Goal: Task Accomplishment & Management: Use online tool/utility

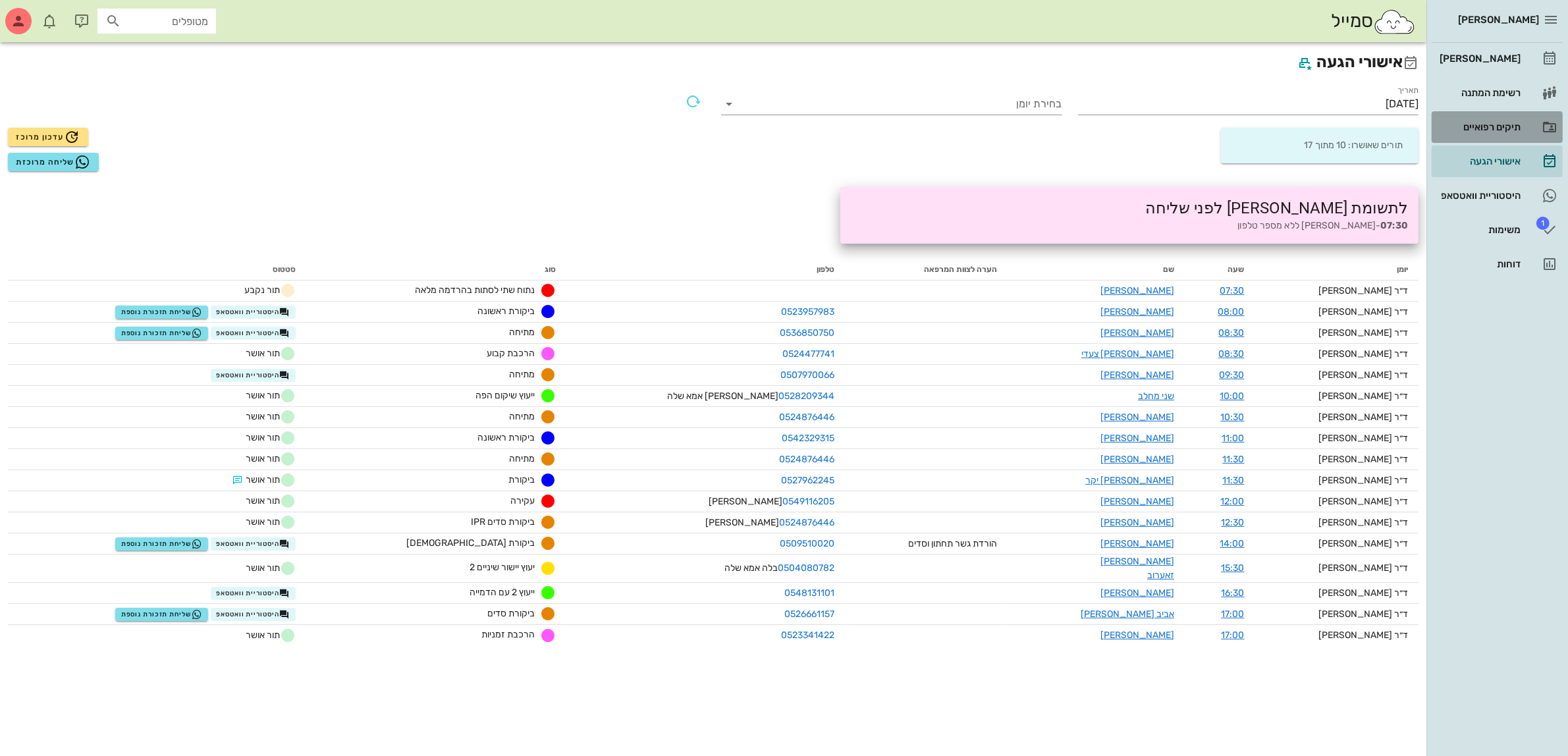
click at [1469, 122] on div "תיקים רפואיים" at bounding box center [1478, 127] width 83 height 11
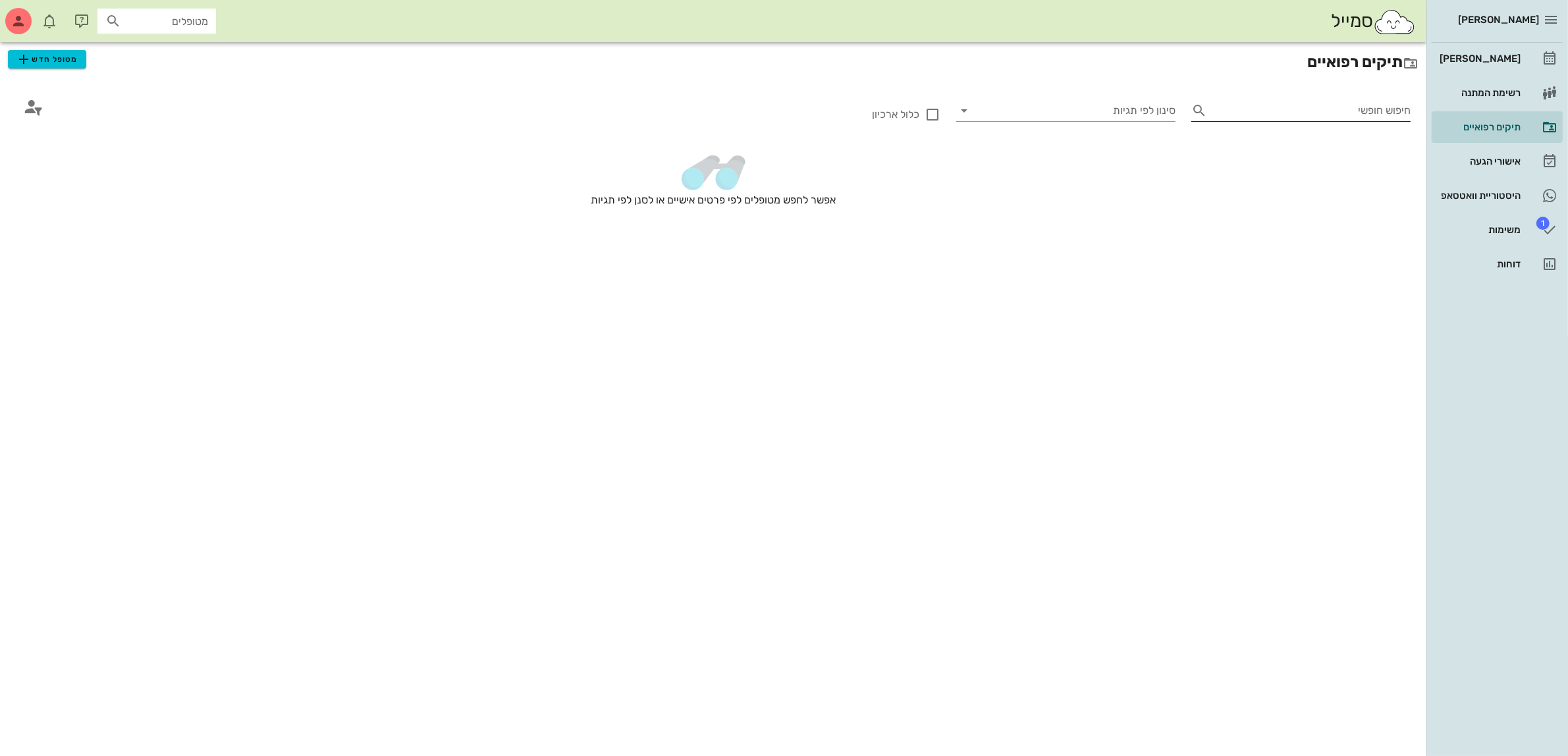
click at [1248, 111] on input "חיפוש חופשי" at bounding box center [1312, 111] width 198 height 21
click at [1492, 57] on div "[PERSON_NAME]" at bounding box center [1478, 59] width 83 height 11
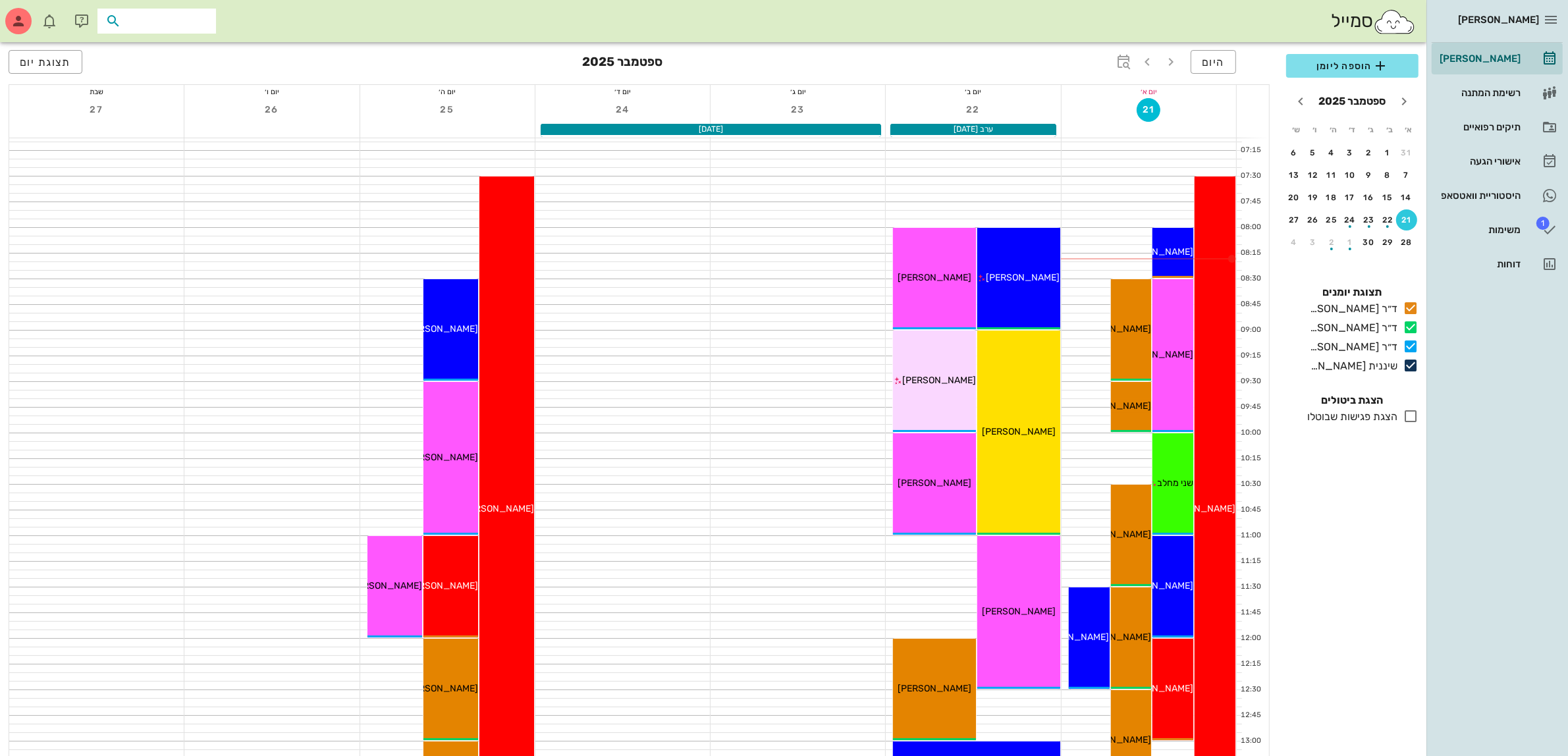
click at [199, 21] on input "text" at bounding box center [166, 21] width 84 height 17
type input "[DEMOGRAPHIC_DATA]"
click at [183, 56] on div "[PERSON_NAME]'פור 334598067 0536850750" at bounding box center [132, 56] width 145 height 33
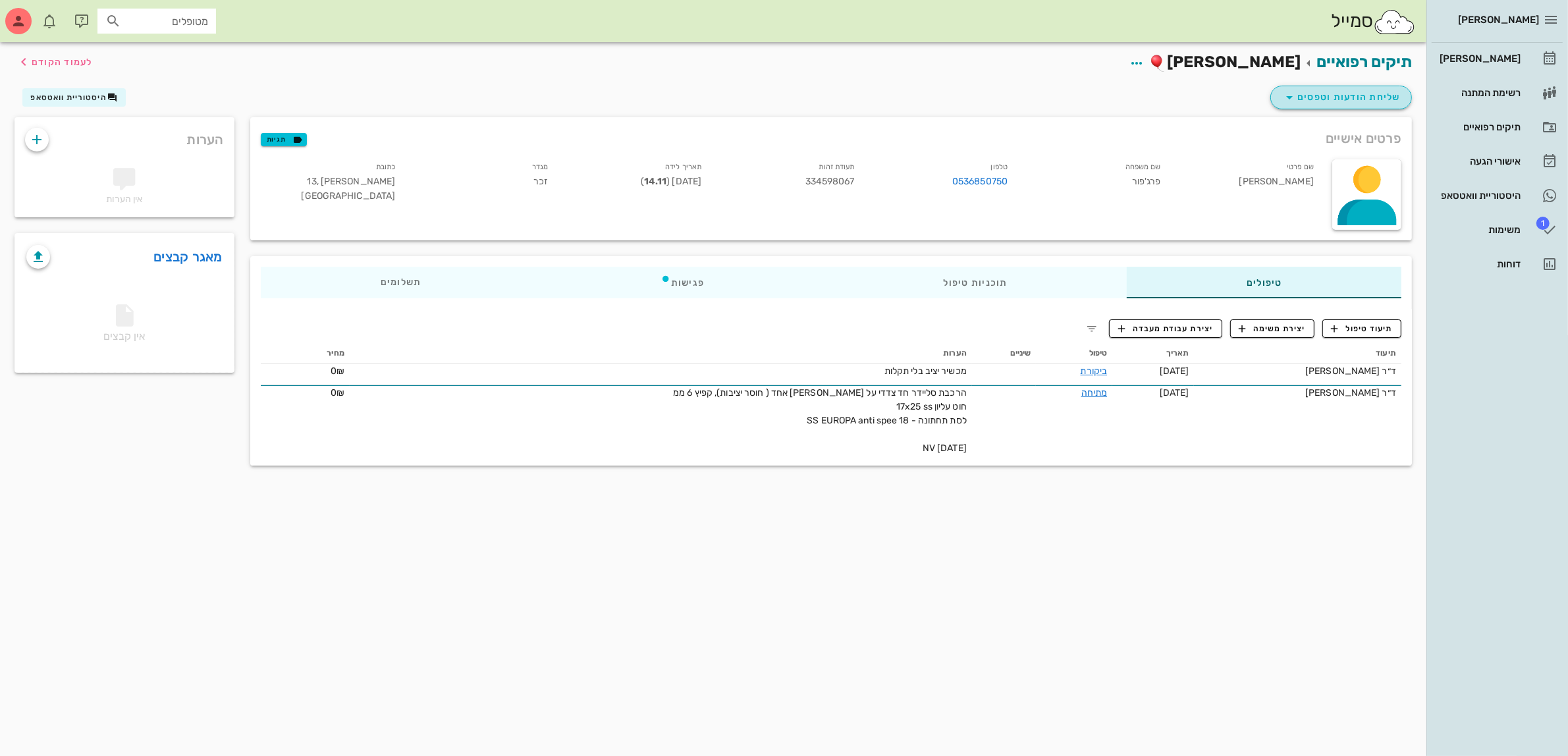
click at [1352, 90] on span "שליחת הודעות וטפסים" at bounding box center [1341, 97] width 119 height 16
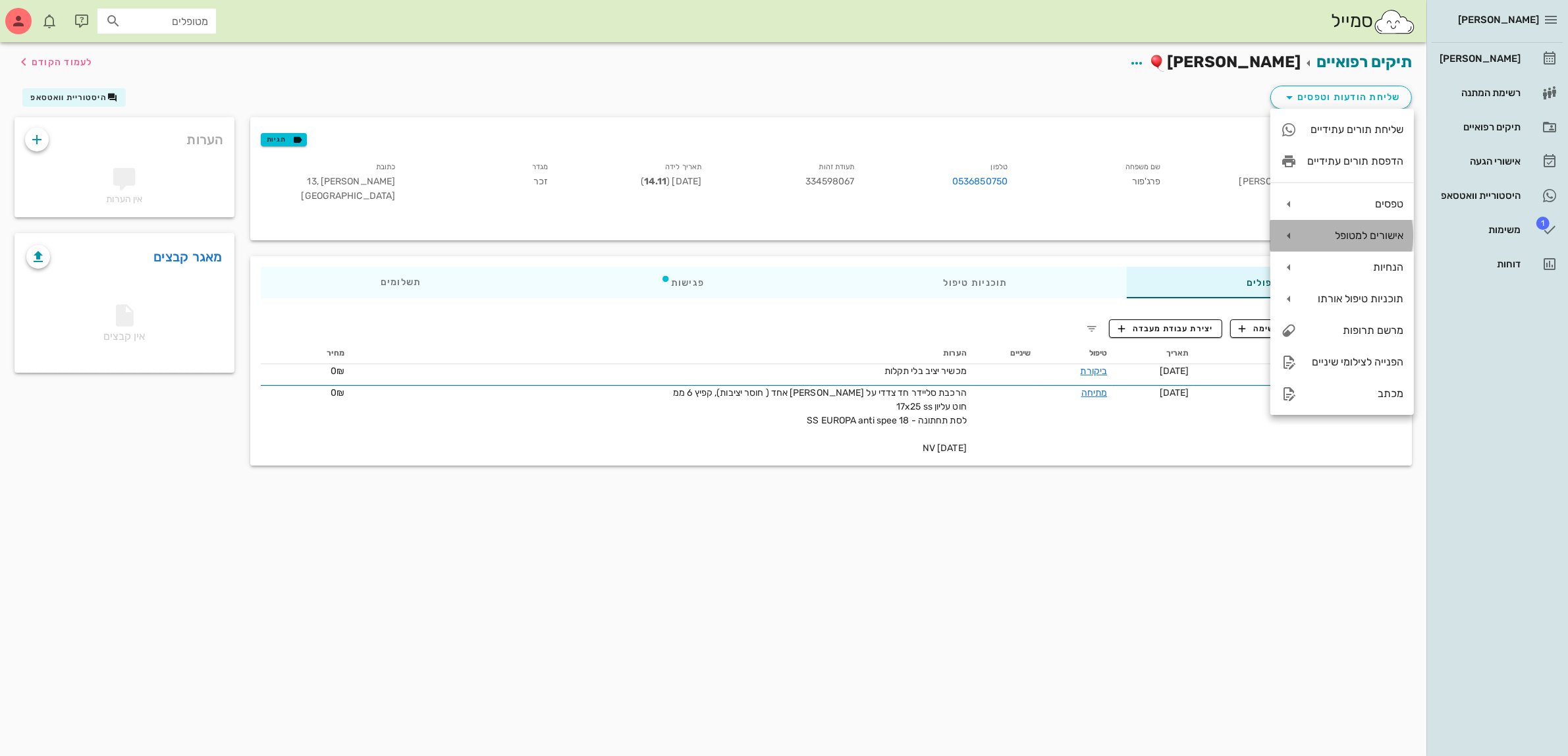
click at [1364, 236] on div "אישורים למטופל" at bounding box center [1356, 235] width 96 height 12
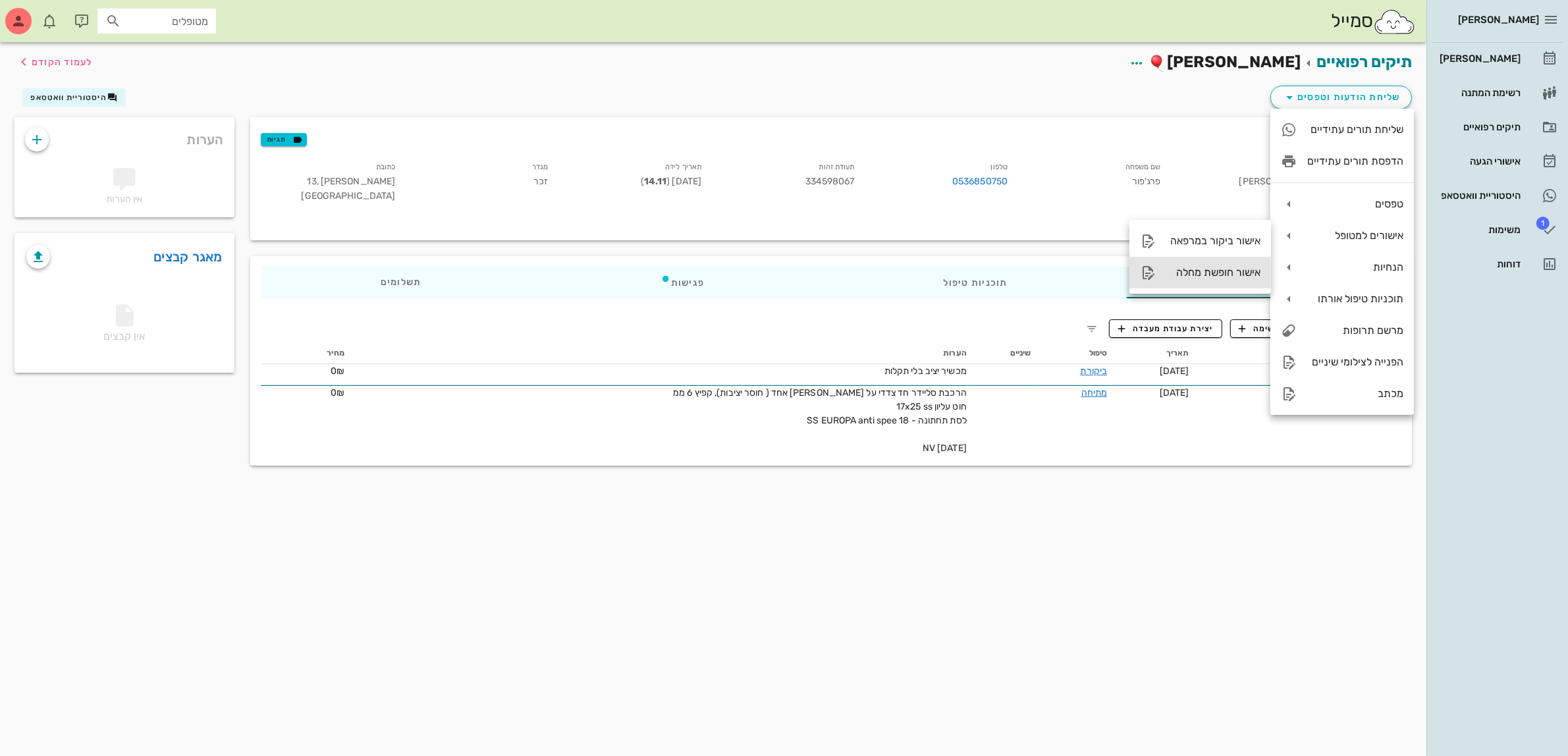
click at [1209, 266] on div "אישור חופשת מחלה" at bounding box center [1213, 272] width 94 height 12
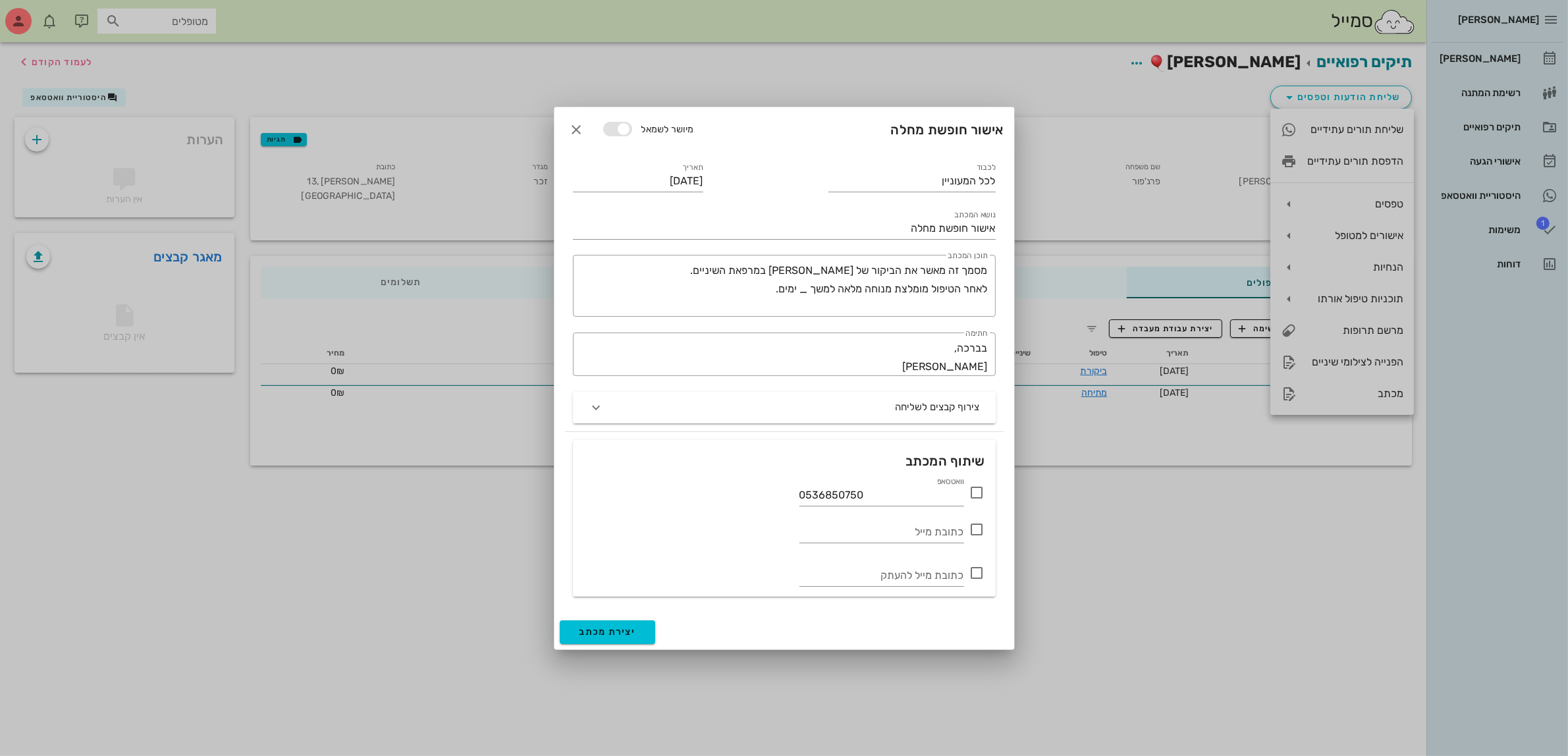
click at [977, 492] on icon at bounding box center [977, 492] width 16 height 16
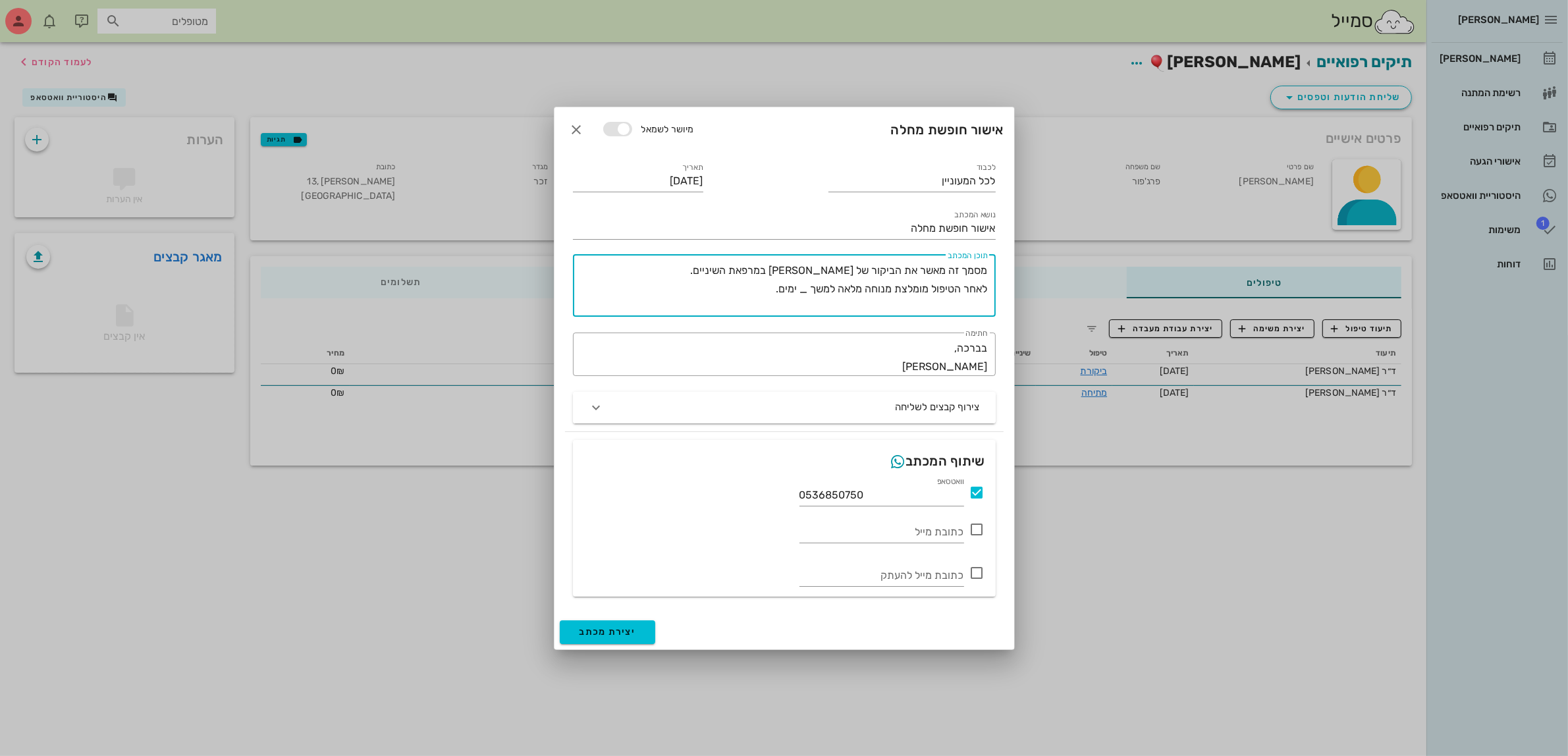
drag, startPoint x: 987, startPoint y: 270, endPoint x: 695, endPoint y: 298, distance: 293.3
click at [695, 298] on textarea "מסמך זה מאשר את הביקור של [PERSON_NAME] במרפאת השיניים. לאחר הטיפול מומלצת מנוח…" at bounding box center [782, 289] width 412 height 55
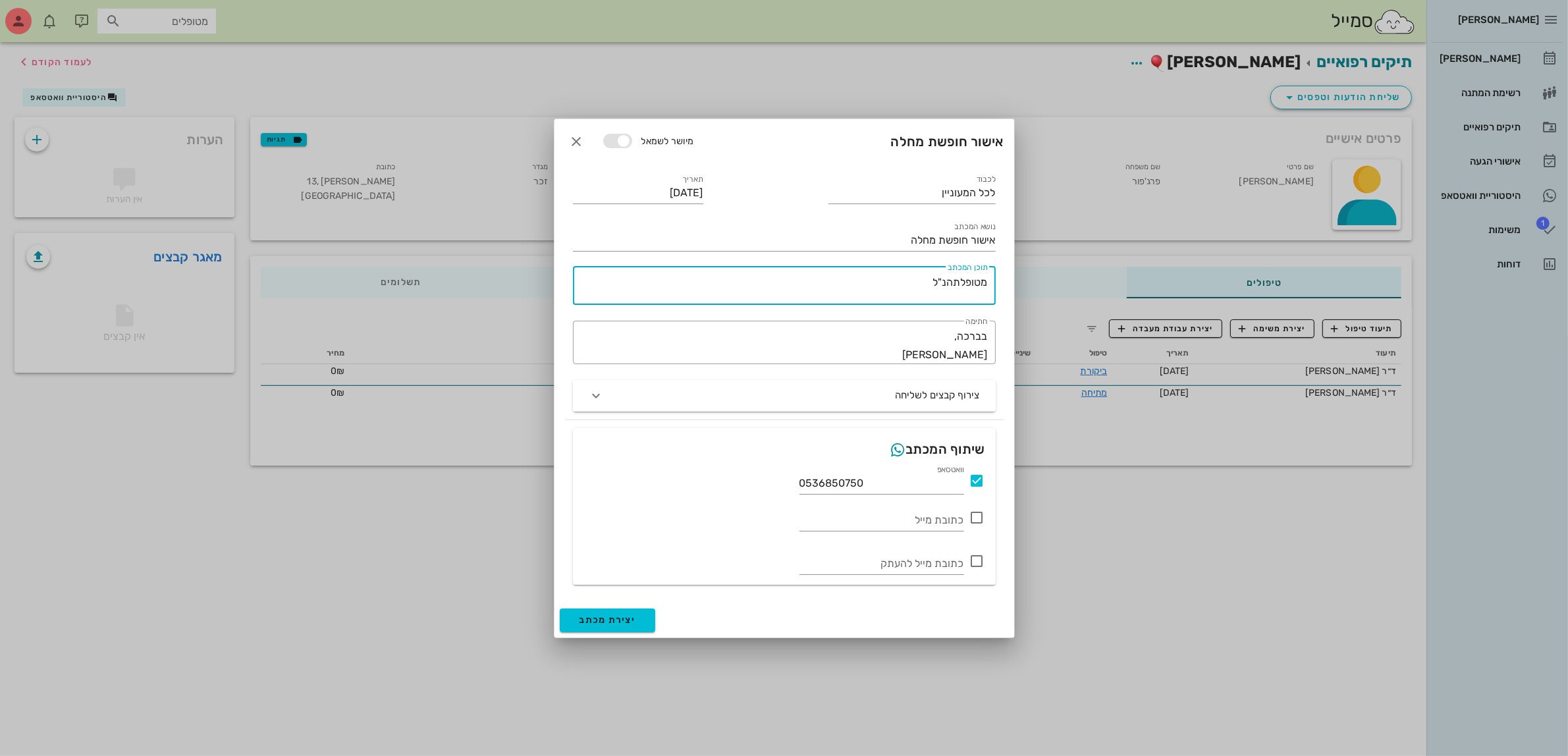
drag, startPoint x: 988, startPoint y: 283, endPoint x: 786, endPoint y: 295, distance: 202.4
click at [786, 295] on div "​ תוכן המכתב מטופלתהנ"ל" at bounding box center [784, 285] width 423 height 38
type textarea "מ"
click at [775, 283] on textarea "המטופל הנ"ל הגיע אלינו עם דלקת חריפה בחניכיים, המשך טיפול באנטיביוטיקה." at bounding box center [782, 288] width 412 height 31
click at [626, 282] on textarea "המטופל הנ"ל הגיע אלינו עם דלקת חריפה בחניכיים, המשך טיפול באנטיביוטיקה." at bounding box center [782, 288] width 412 height 31
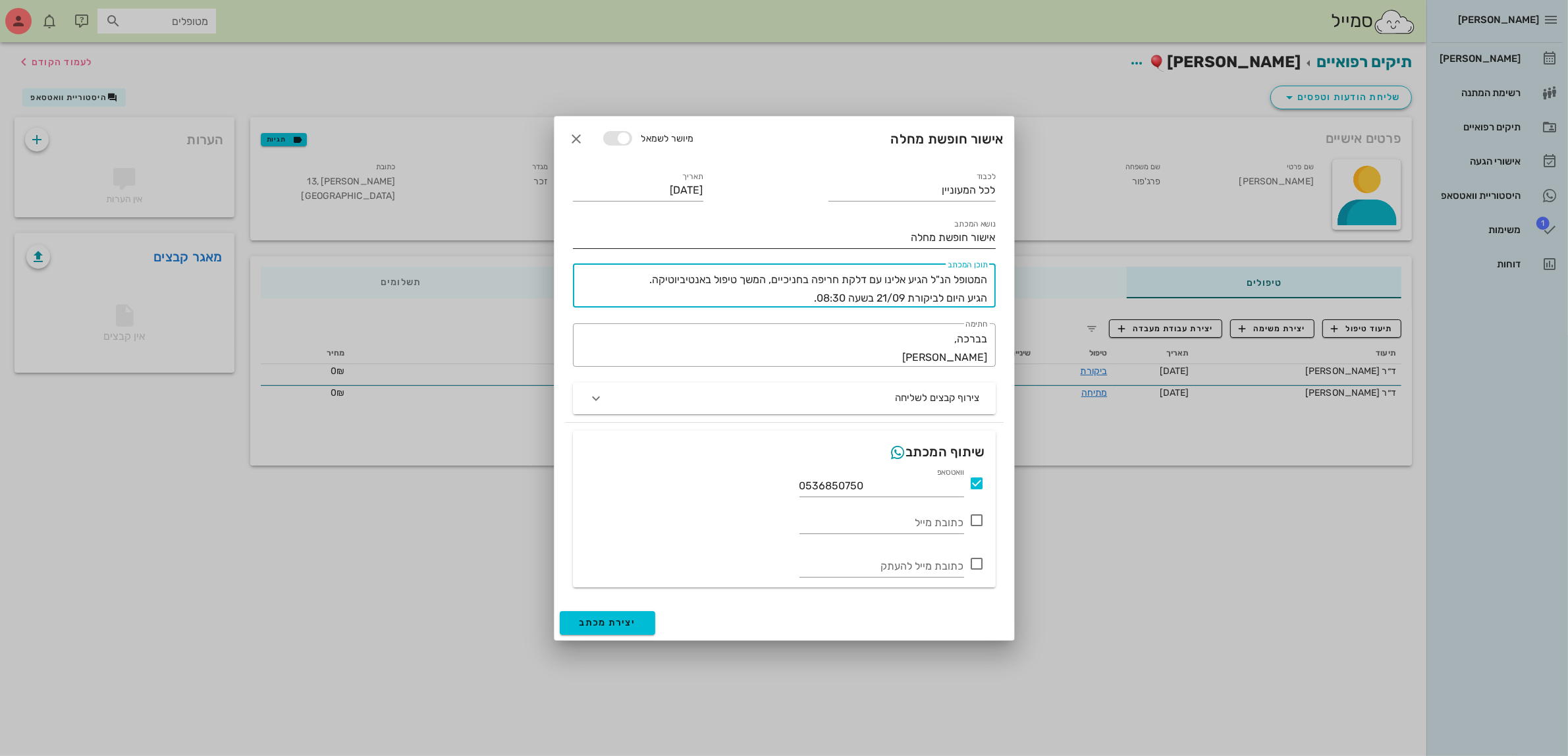
type textarea "המטופל הנ"ל הגיע אלינו עם דלקת חריפה בחניכיים, המשך טיפול באנטיביוטיקה. הגיע הי…"
click at [897, 234] on input "אישור חופשת מחלה" at bounding box center [784, 238] width 423 height 21
type input "אישור חופשת מחלה- [PERSON_NAME]'פור 334598067"
click at [985, 275] on textarea "המטופל הנ"ל הגיע אלינו עם דלקת חריפה בחניכיים, המשך טיפול באנטיביוטיקה. הגיע הי…" at bounding box center [782, 289] width 412 height 37
click at [578, 275] on textarea "בתאריך 16/09 המטופל הנ"ל הגיע אלינו עם דלקת חריפה בחניכיים, המשך טיפול באנטיביו…" at bounding box center [782, 289] width 412 height 37
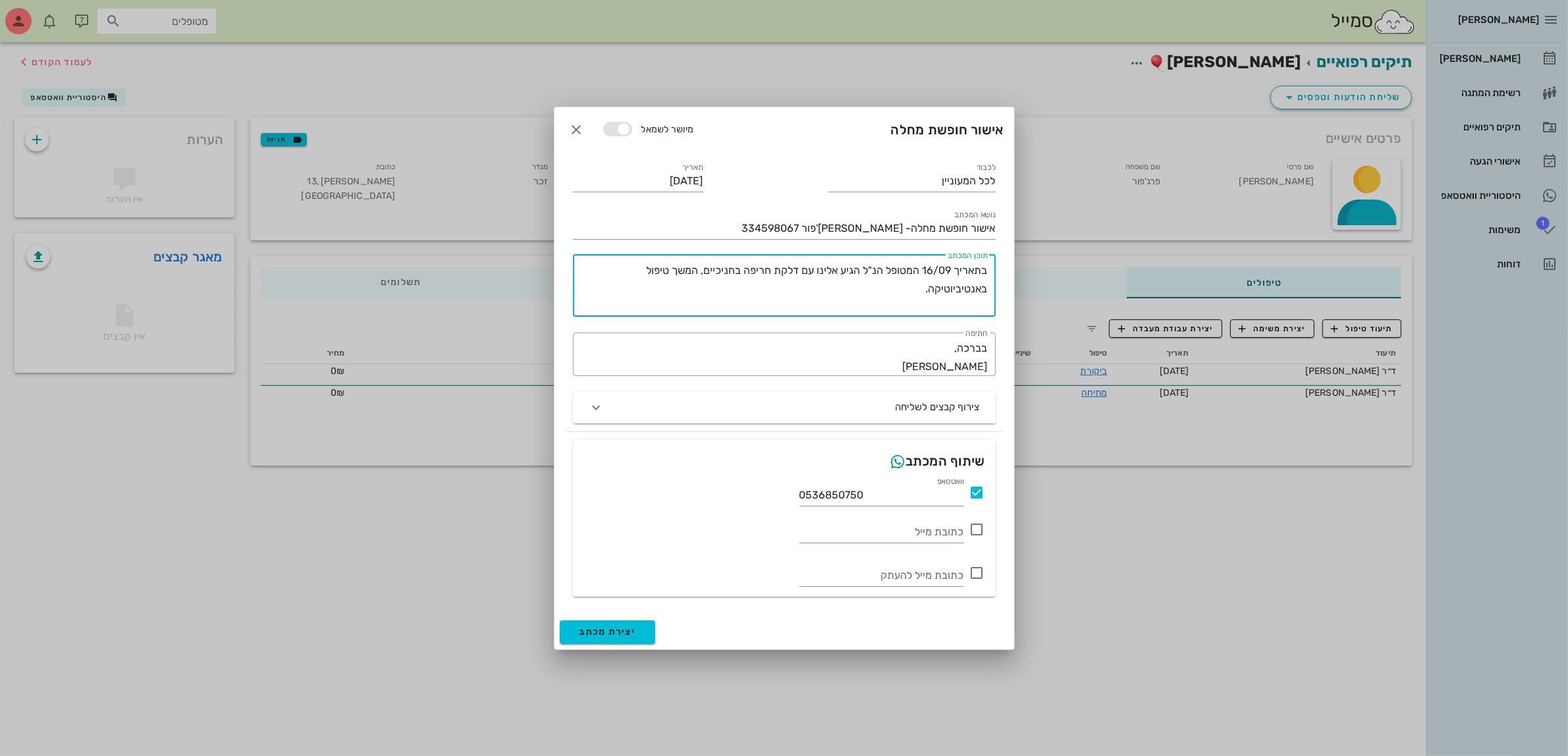
click at [707, 269] on textarea "בתאריך 16/09 המטופל הנ"ל הגיע אלינו עם דלקת חריפה בחניכיים, המשך טיפול באנטיביו…" at bounding box center [782, 289] width 412 height 55
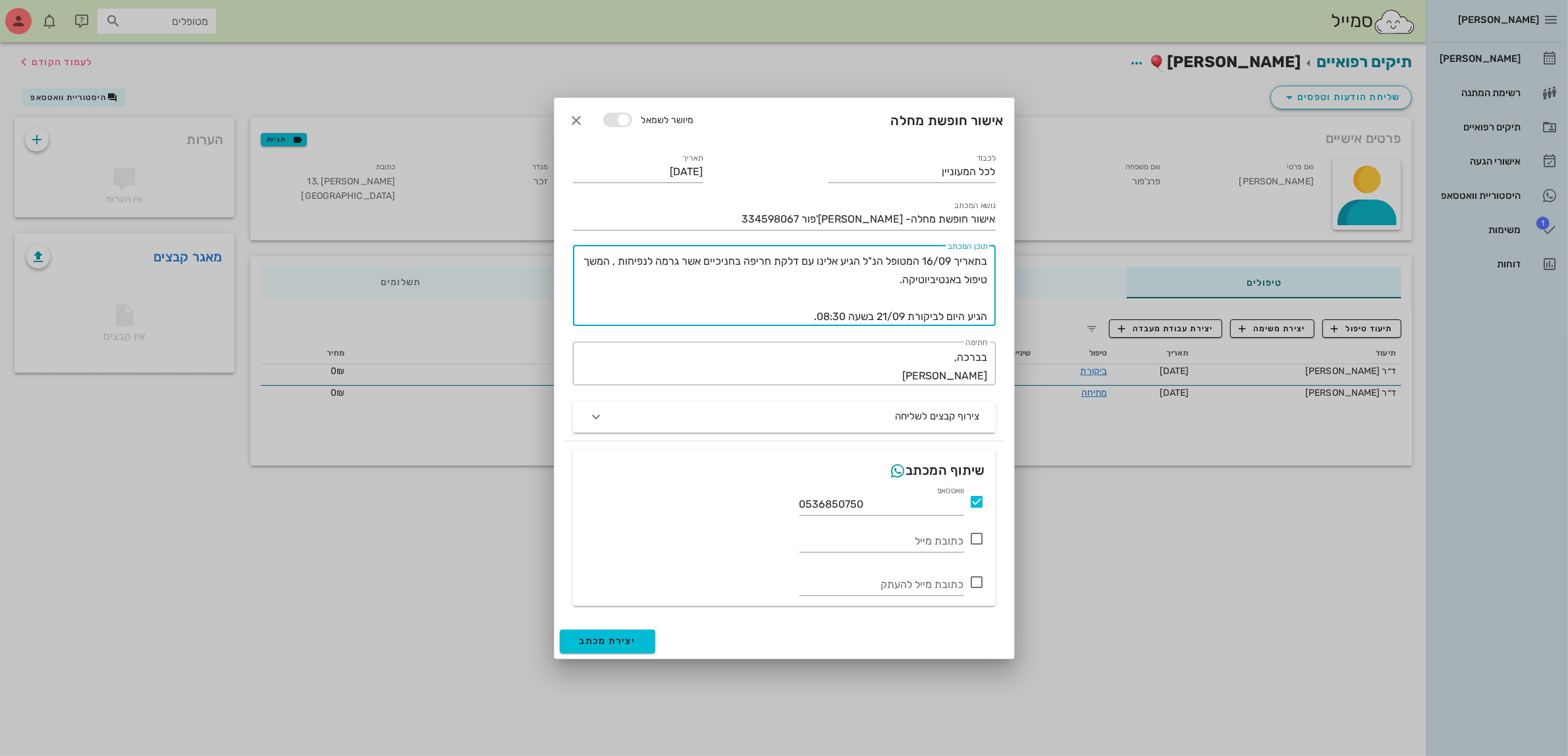
click at [864, 280] on textarea "בתאריך 16/09 המטופל הנ"ל הגיע אלינו עם דלקת חריפה בחניכיים אשר גרמה לנפיחות , ה…" at bounding box center [782, 288] width 412 height 73
click at [619, 260] on textarea "בתאריך 16/09 המטופל הנ"ל הגיע אלינו עם דלקת חריפה בחניכיים אשר גרמה לנפיחות , ה…" at bounding box center [782, 288] width 412 height 73
type textarea "בתאריך 16/09 המטופל הנ"ל הגיע אלינו עם דלקת חריפה בחניכיים אשר גרמה לנפיחות וכא…"
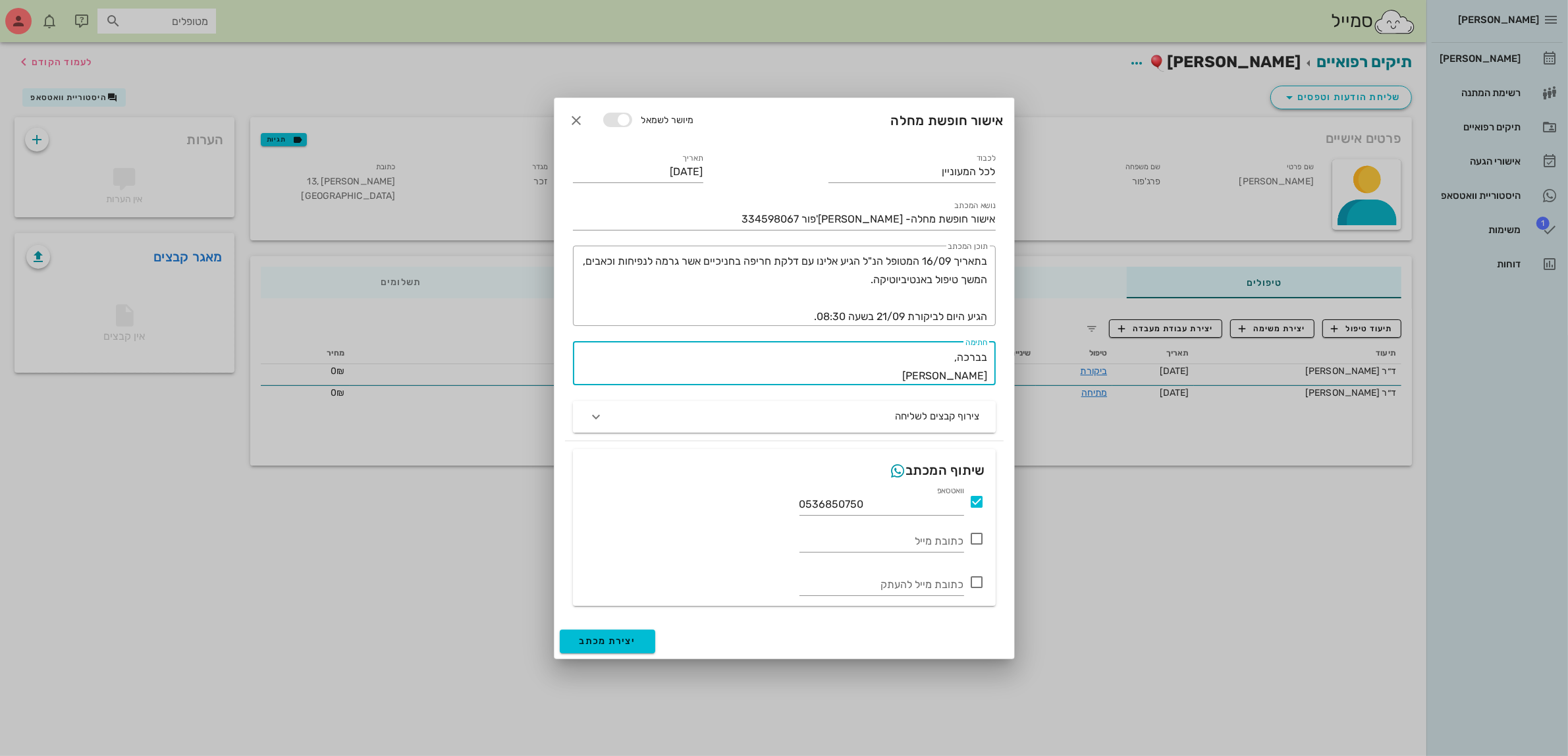
drag, startPoint x: 987, startPoint y: 370, endPoint x: 880, endPoint y: 375, distance: 107.1
click at [880, 374] on textarea "בברכה, [PERSON_NAME]" at bounding box center [780, 367] width 415 height 37
type textarea "בברכה, [PERSON_NAME]"
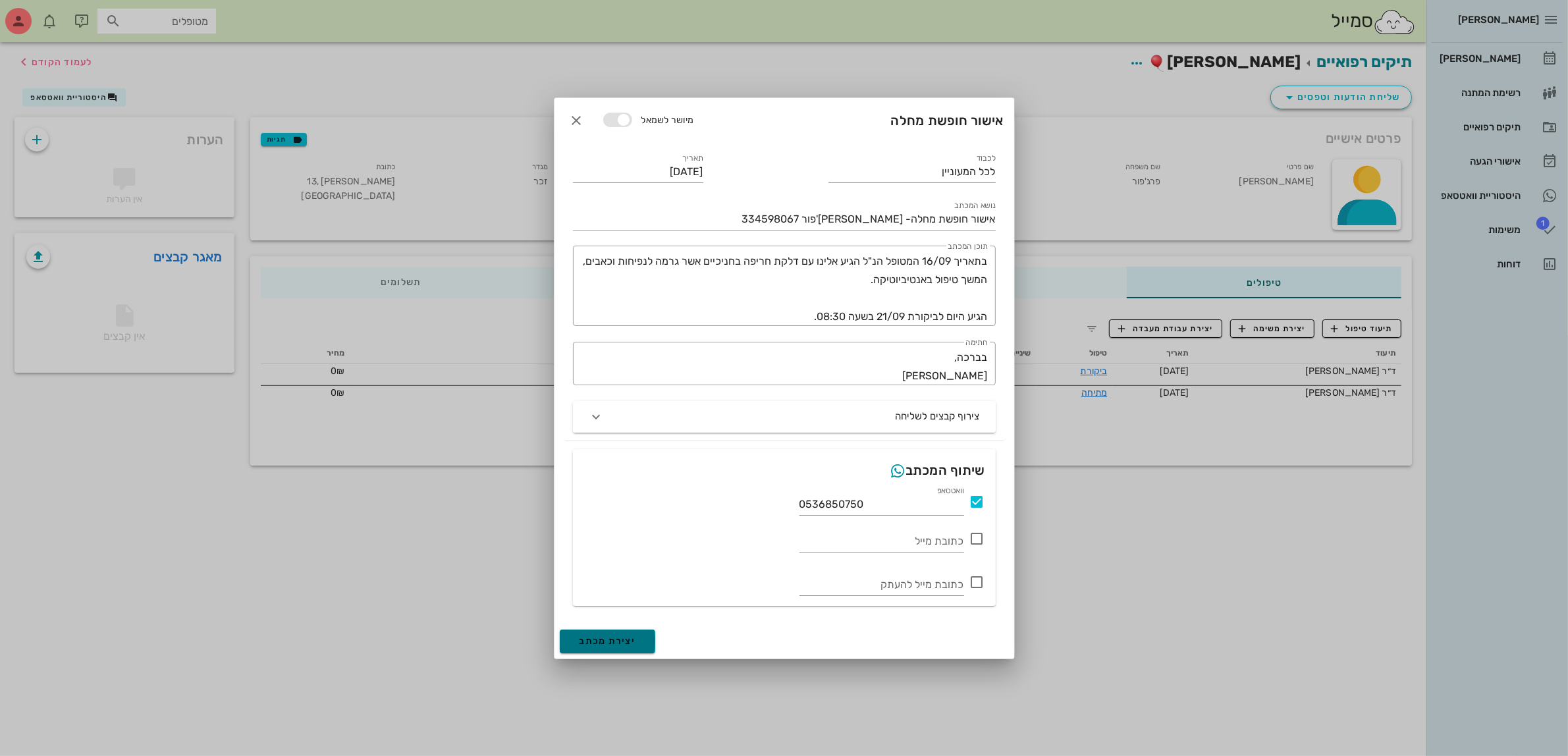
click at [606, 643] on span "יצירת מכתב" at bounding box center [608, 640] width 57 height 11
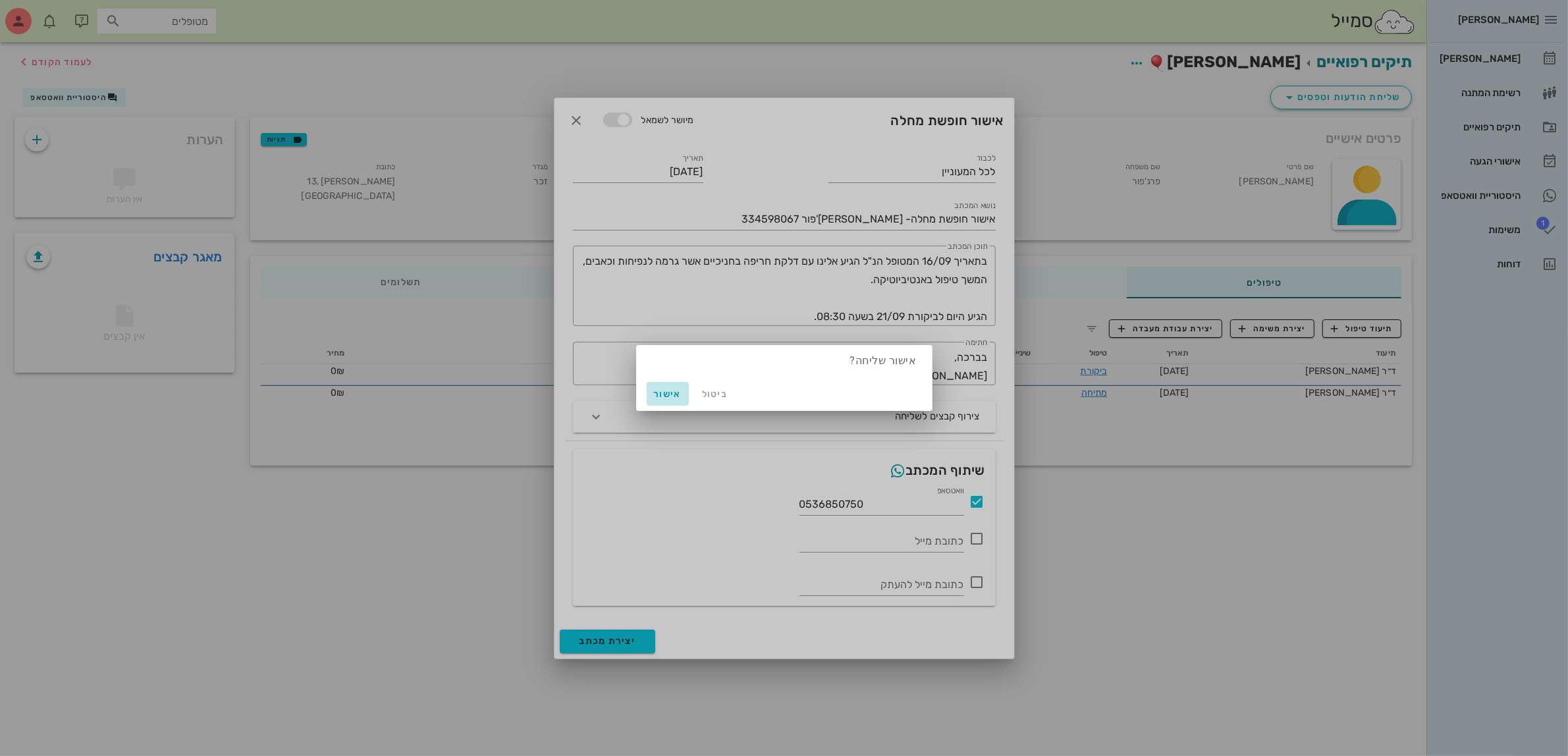
click at [670, 393] on span "אישור" at bounding box center [668, 394] width 31 height 11
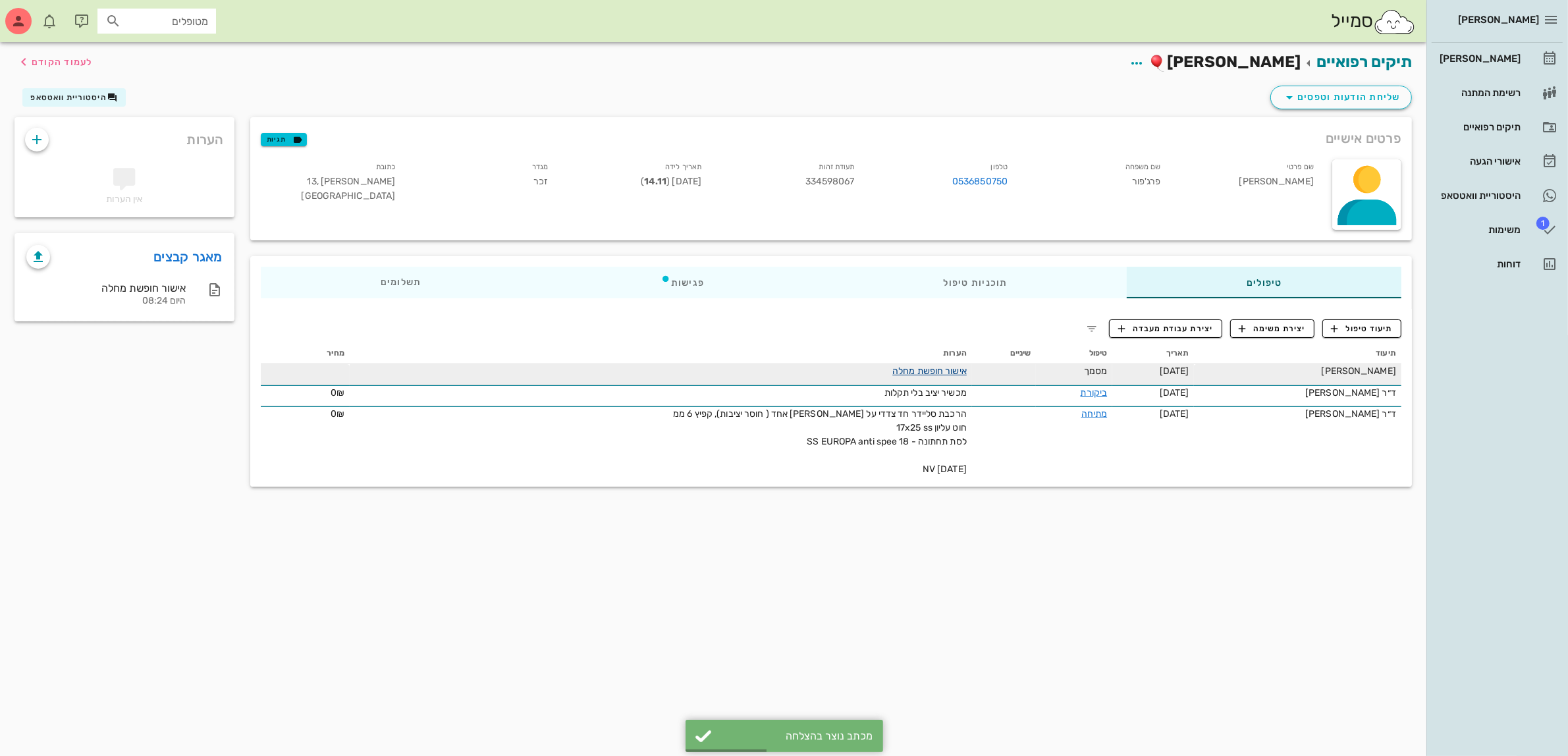
click at [893, 373] on link "אישור חופשת מחלה" at bounding box center [929, 370] width 74 height 11
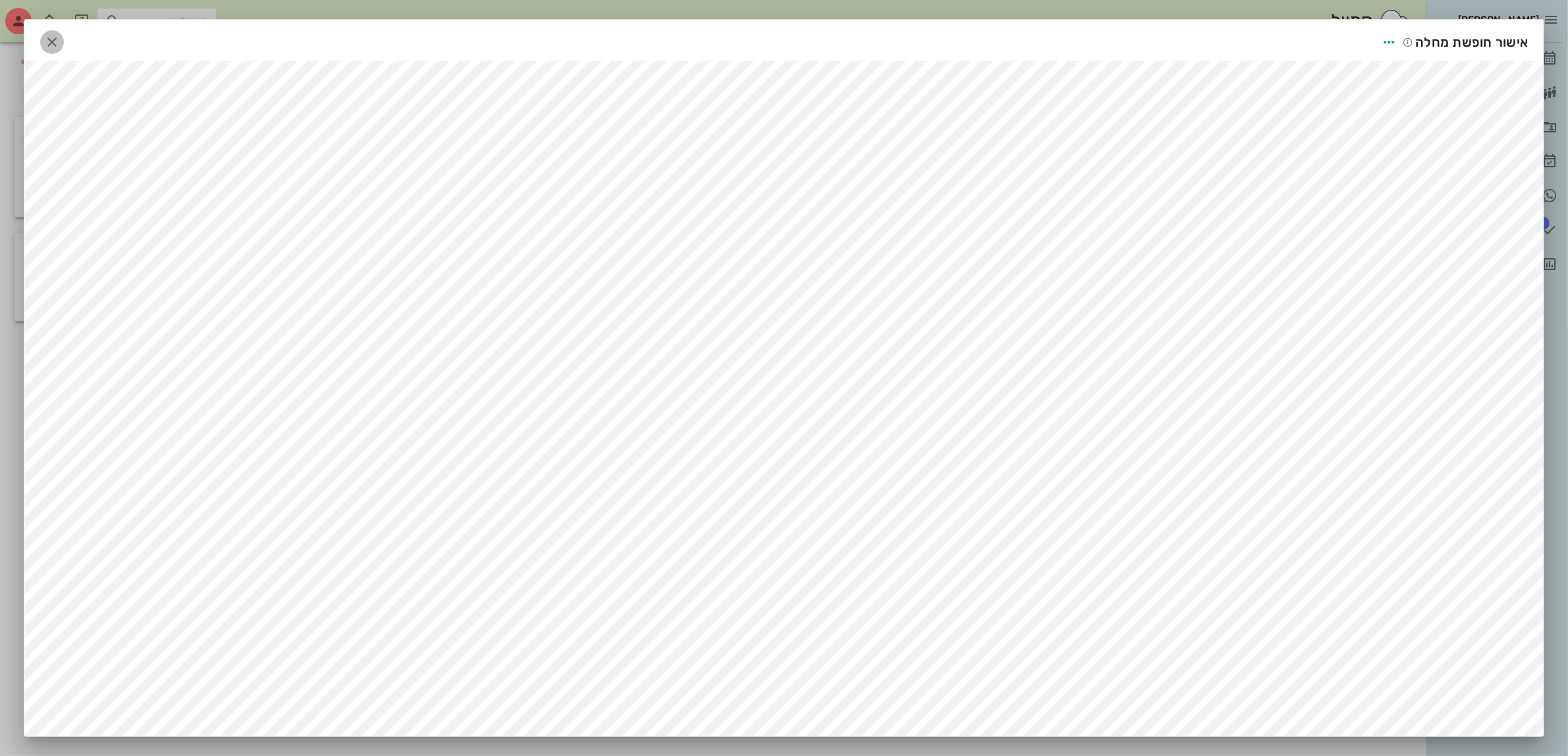
click at [60, 44] on icon "button" at bounding box center [52, 42] width 16 height 16
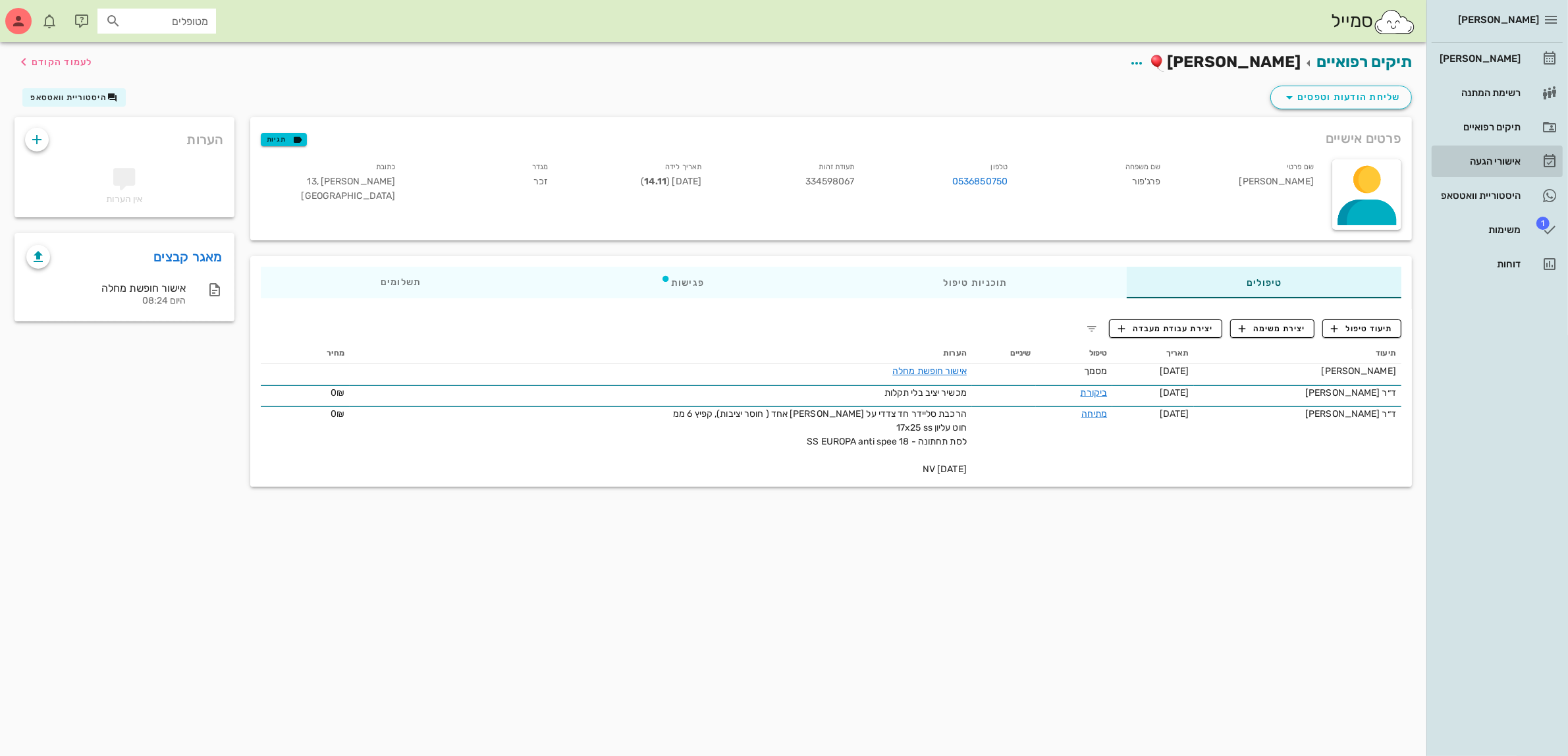
click at [1477, 157] on div "אישורי הגעה" at bounding box center [1478, 161] width 83 height 11
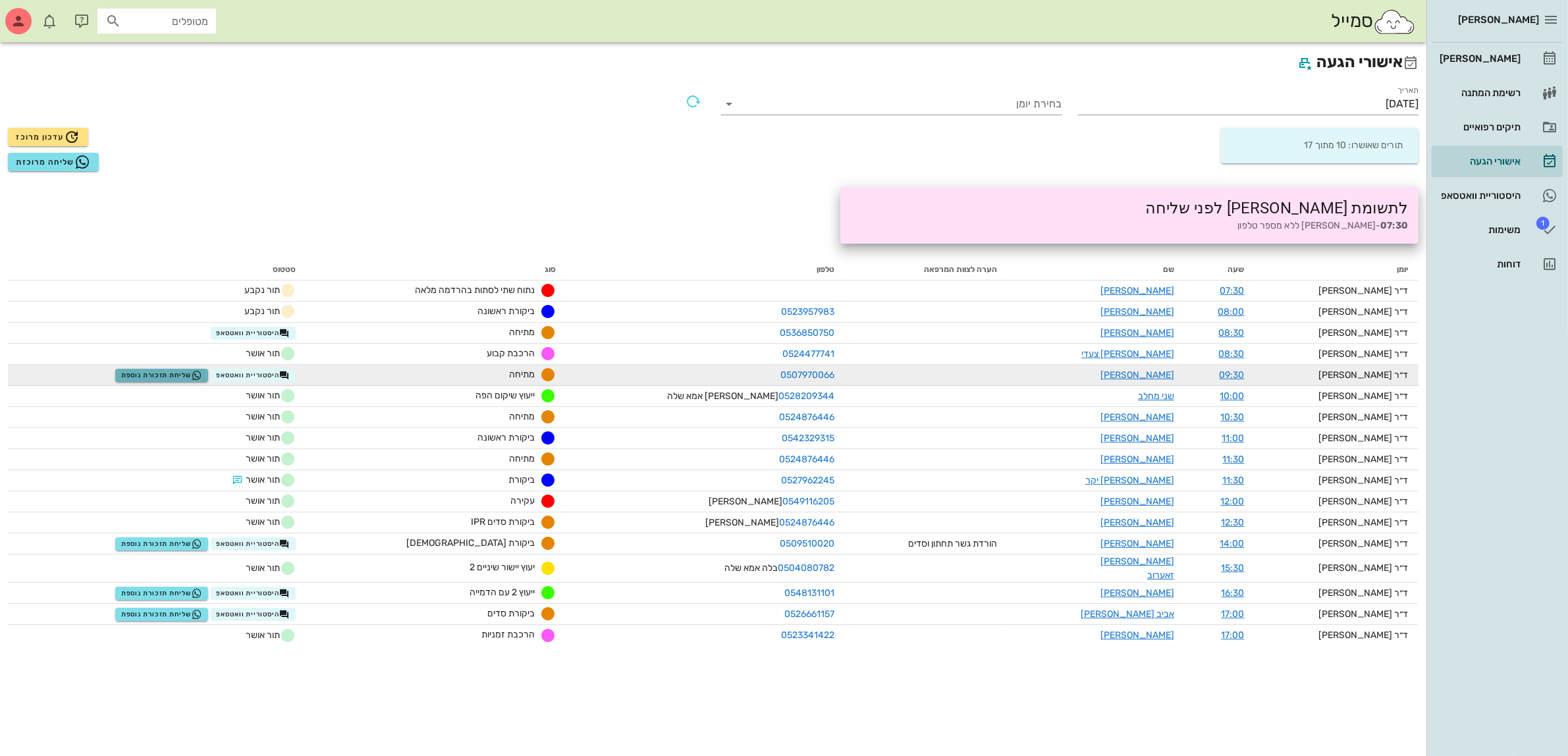
click at [202, 372] on span "שליחת תזכורת נוספת" at bounding box center [162, 375] width 81 height 11
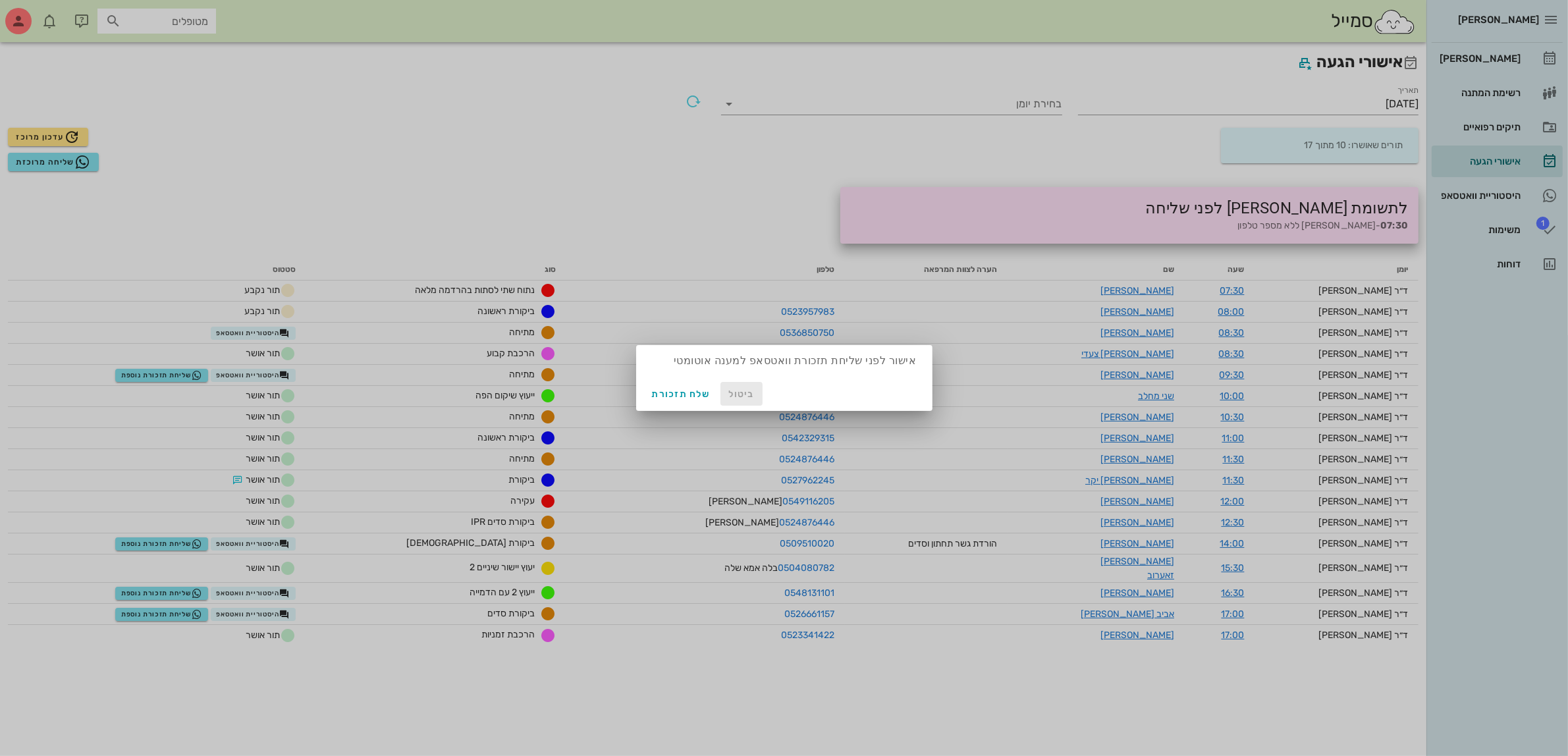
click at [744, 393] on span "ביטול" at bounding box center [741, 394] width 31 height 11
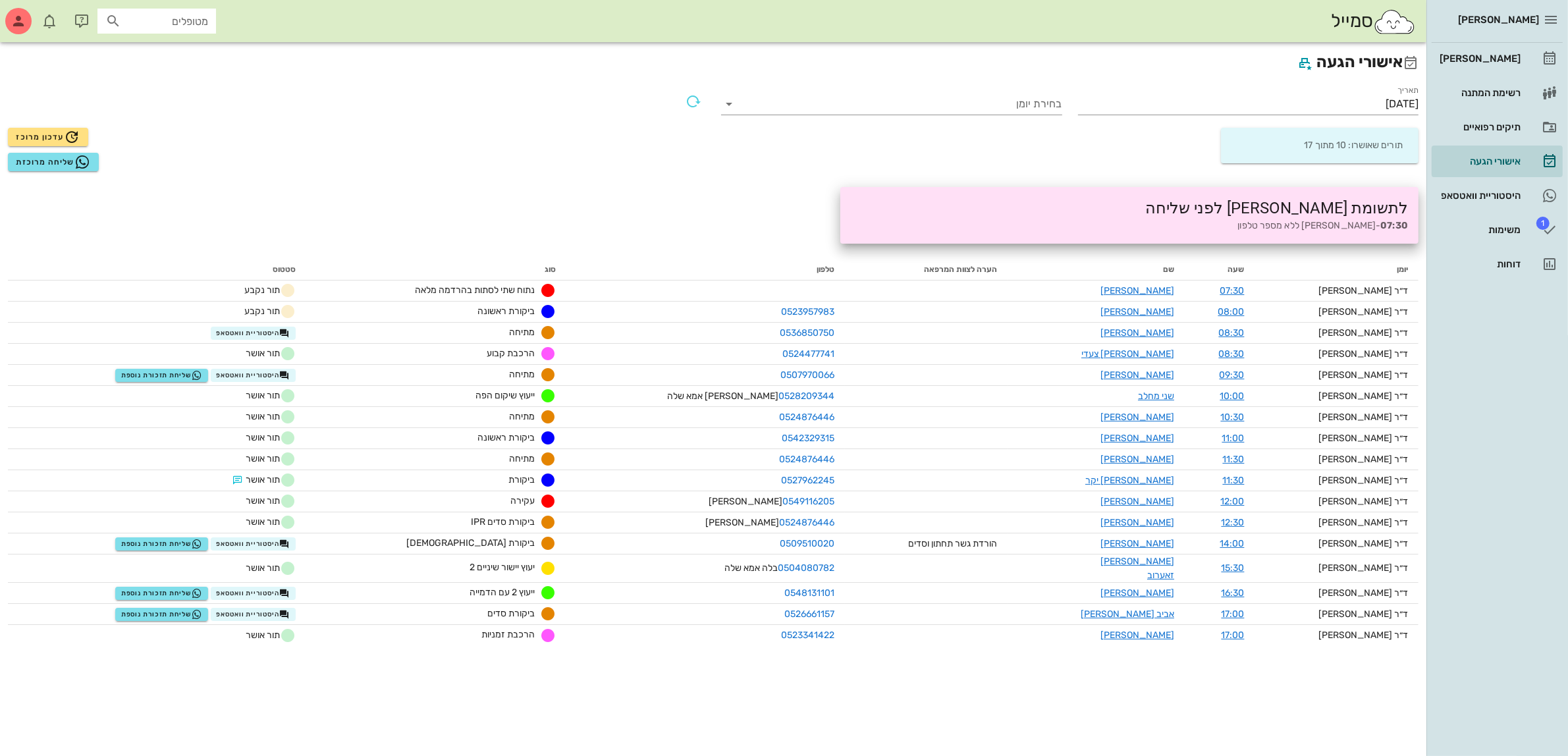
click at [611, 103] on div at bounding box center [655, 97] width 119 height 31
click at [1496, 54] on div "[PERSON_NAME]" at bounding box center [1478, 59] width 83 height 11
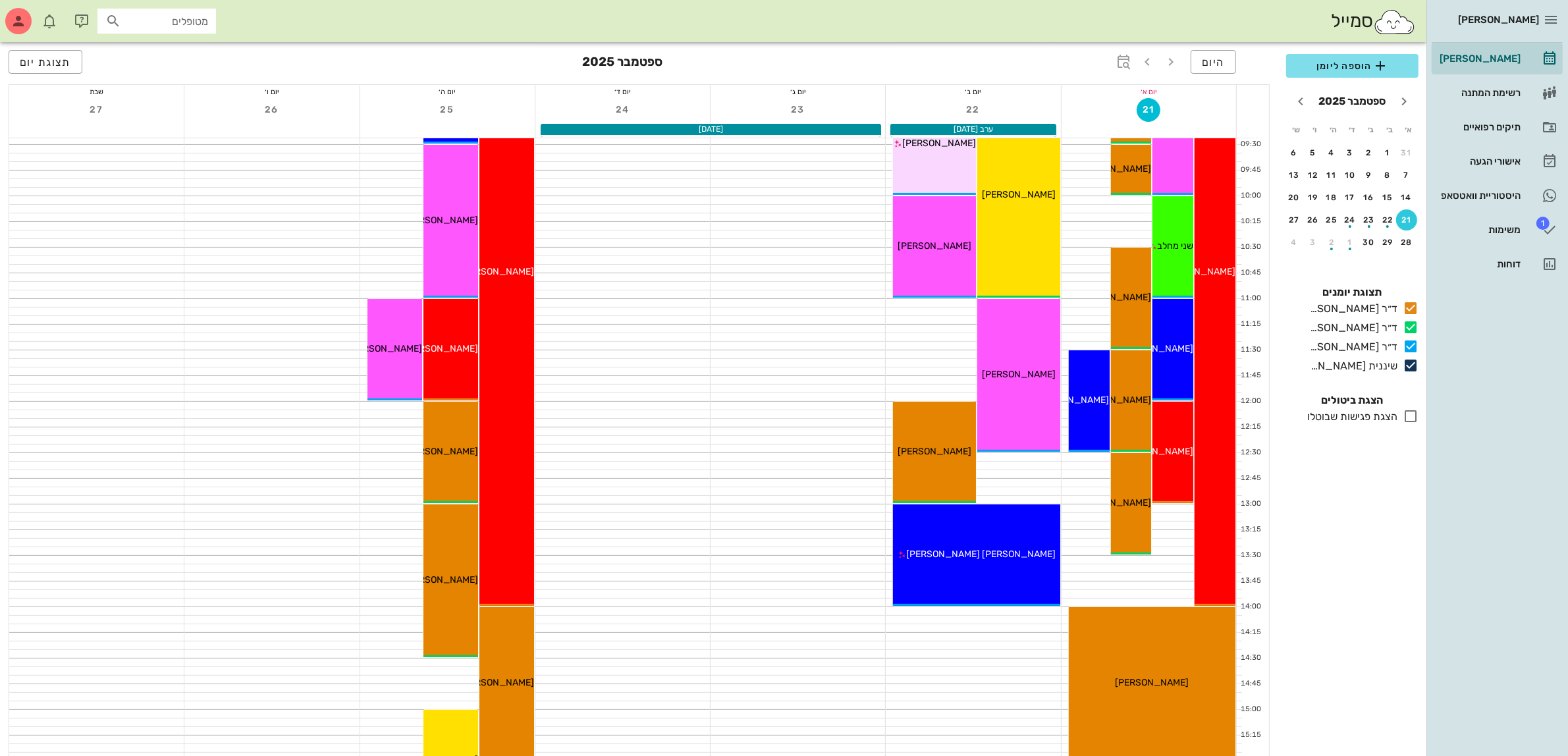
scroll to position [247, 0]
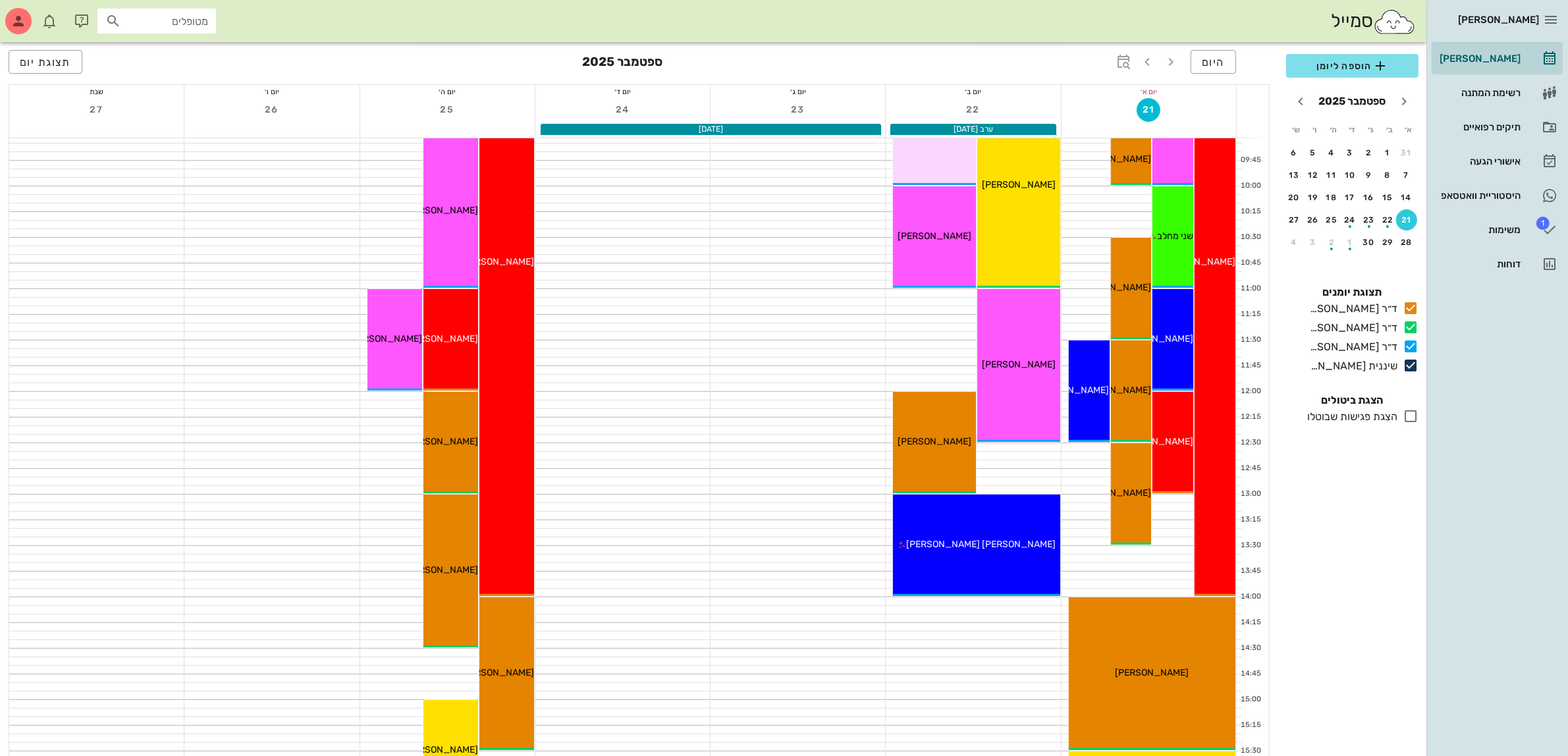
click at [194, 25] on input "מטופלים" at bounding box center [166, 21] width 84 height 17
type input "[DEMOGRAPHIC_DATA]"
click at [176, 51] on div "[PERSON_NAME]'פור 334598067" at bounding box center [132, 50] width 145 height 11
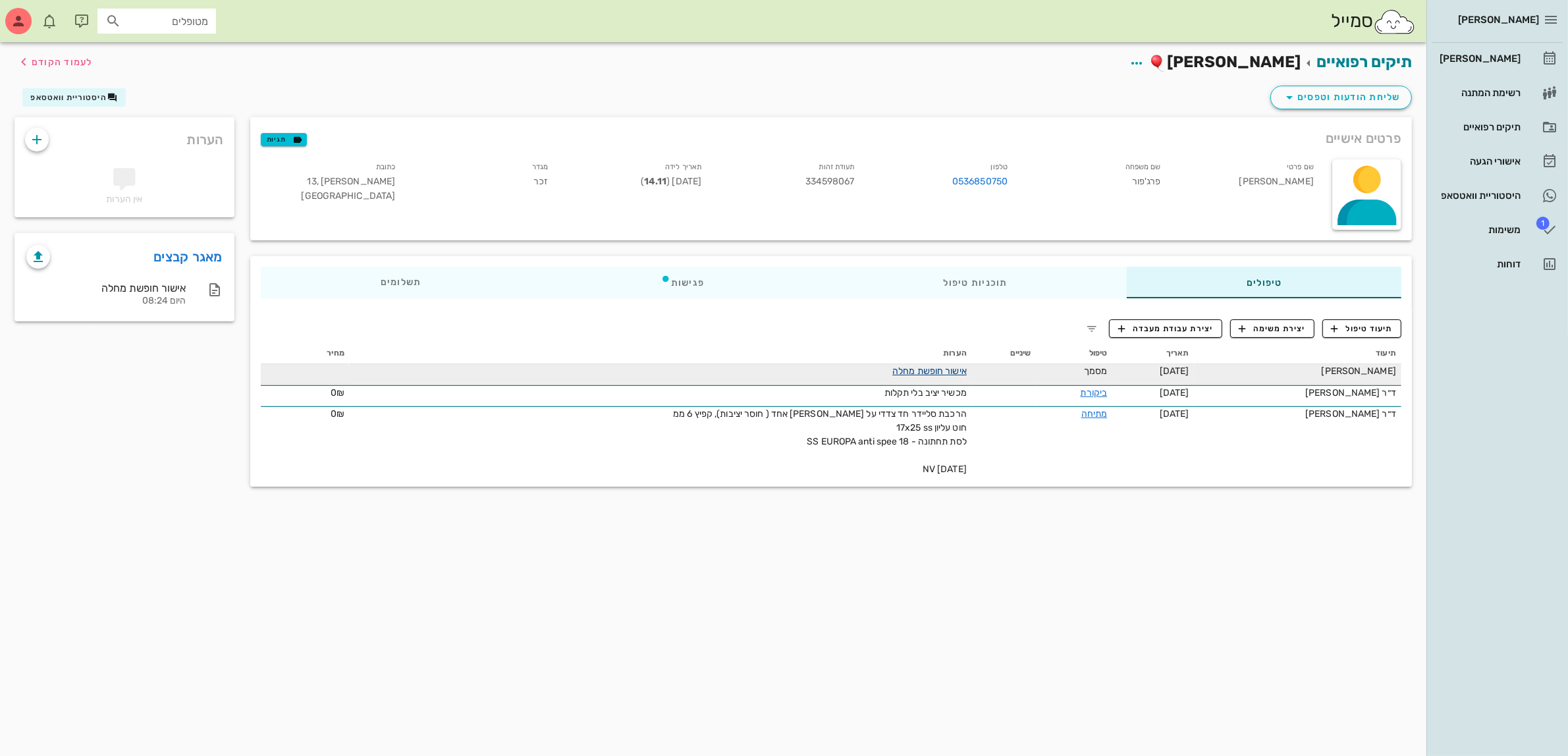
click at [893, 367] on link "אישור חופשת מחלה" at bounding box center [929, 370] width 74 height 11
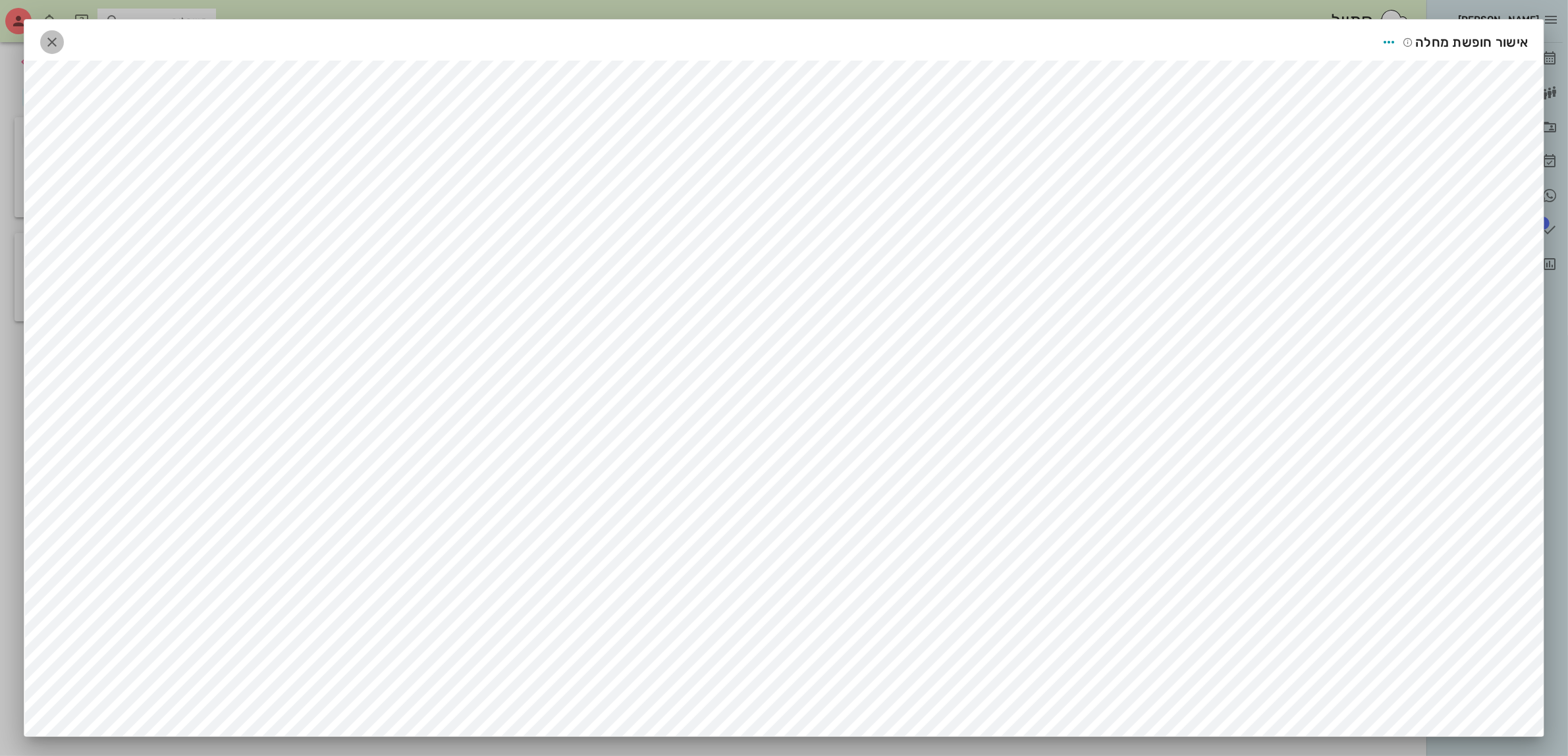
click at [51, 44] on icon "button" at bounding box center [52, 42] width 16 height 16
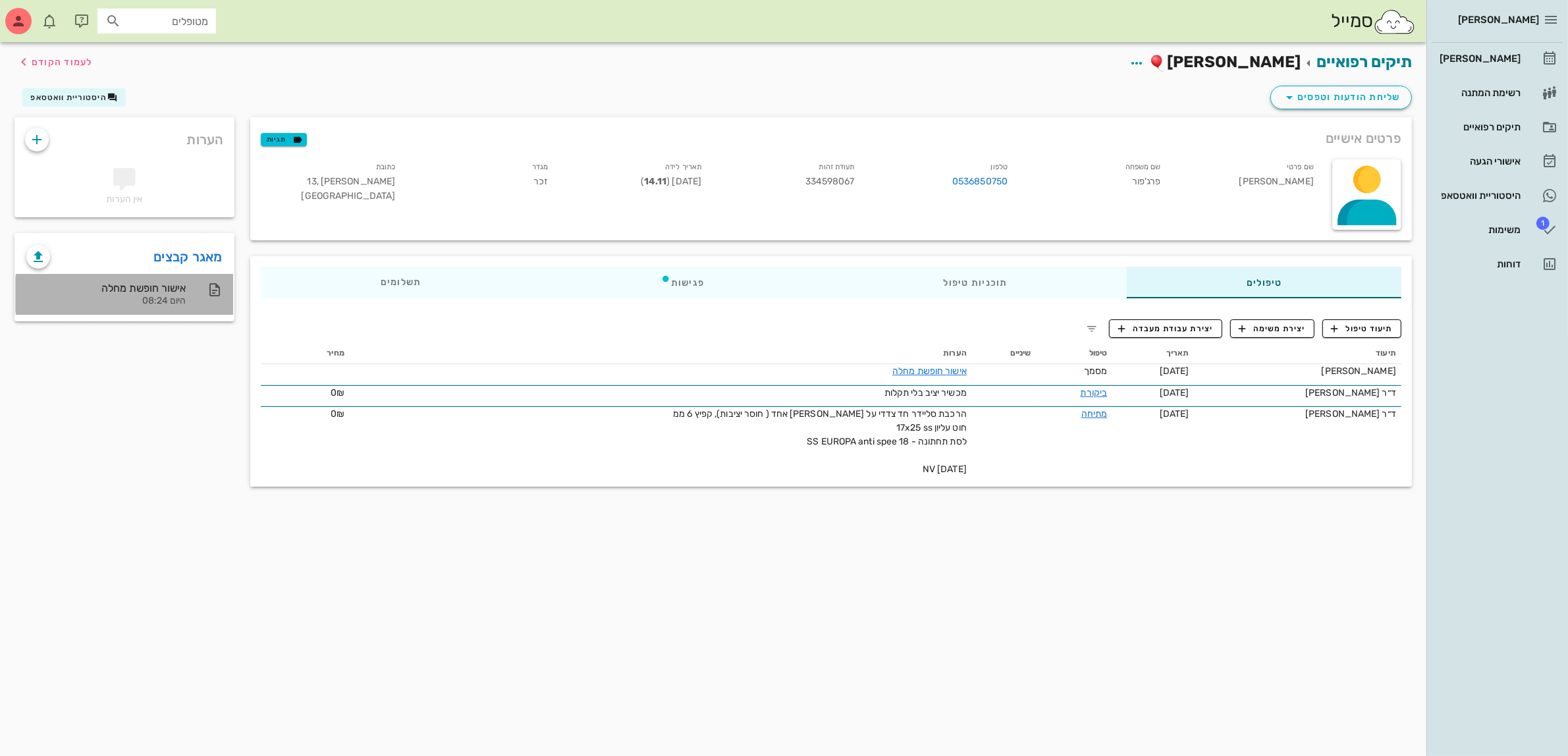
click at [166, 303] on div "היום 08:24" at bounding box center [106, 301] width 159 height 11
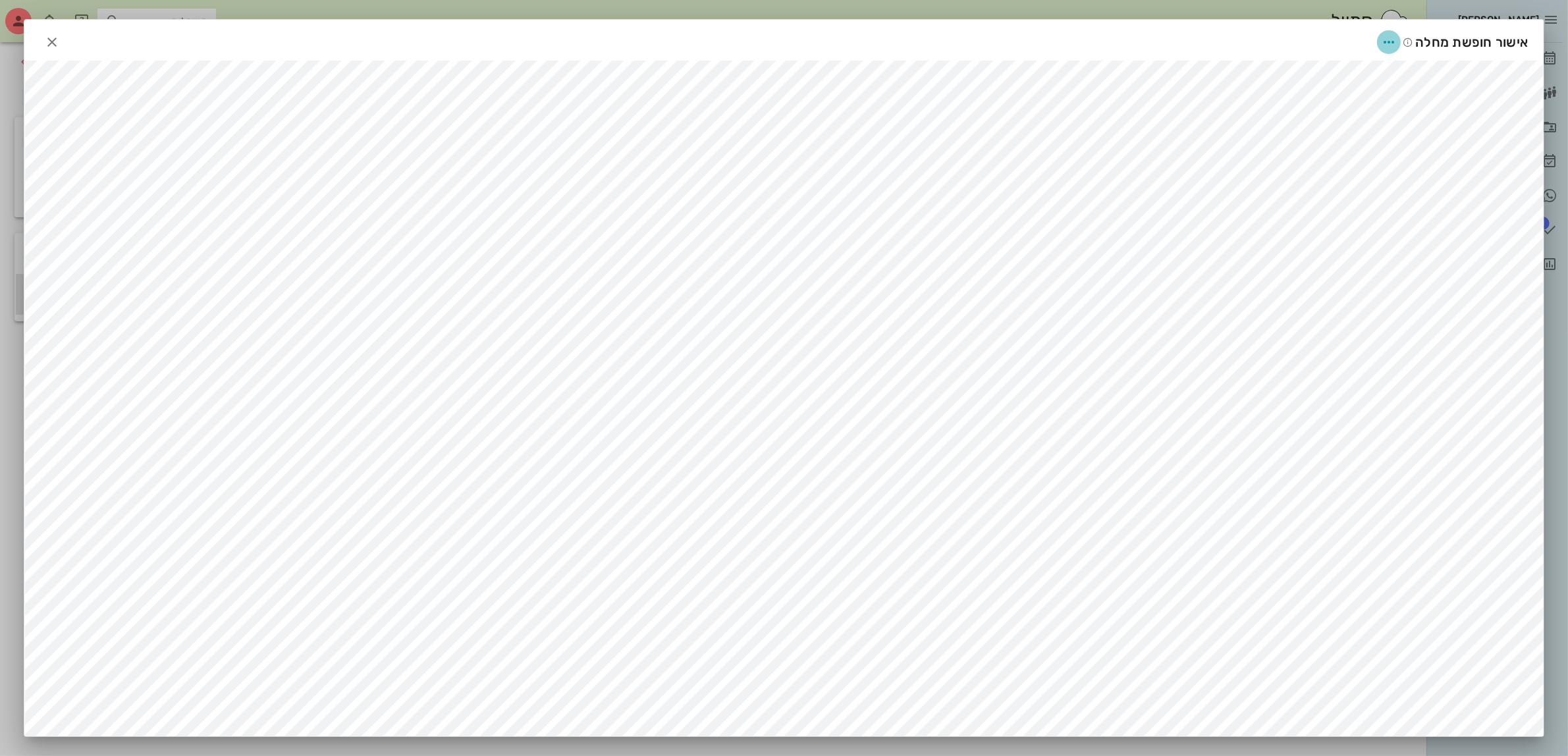
click at [1396, 44] on icon "button" at bounding box center [1389, 42] width 16 height 16
click at [1369, 76] on div "שינוי שם" at bounding box center [1380, 74] width 36 height 12
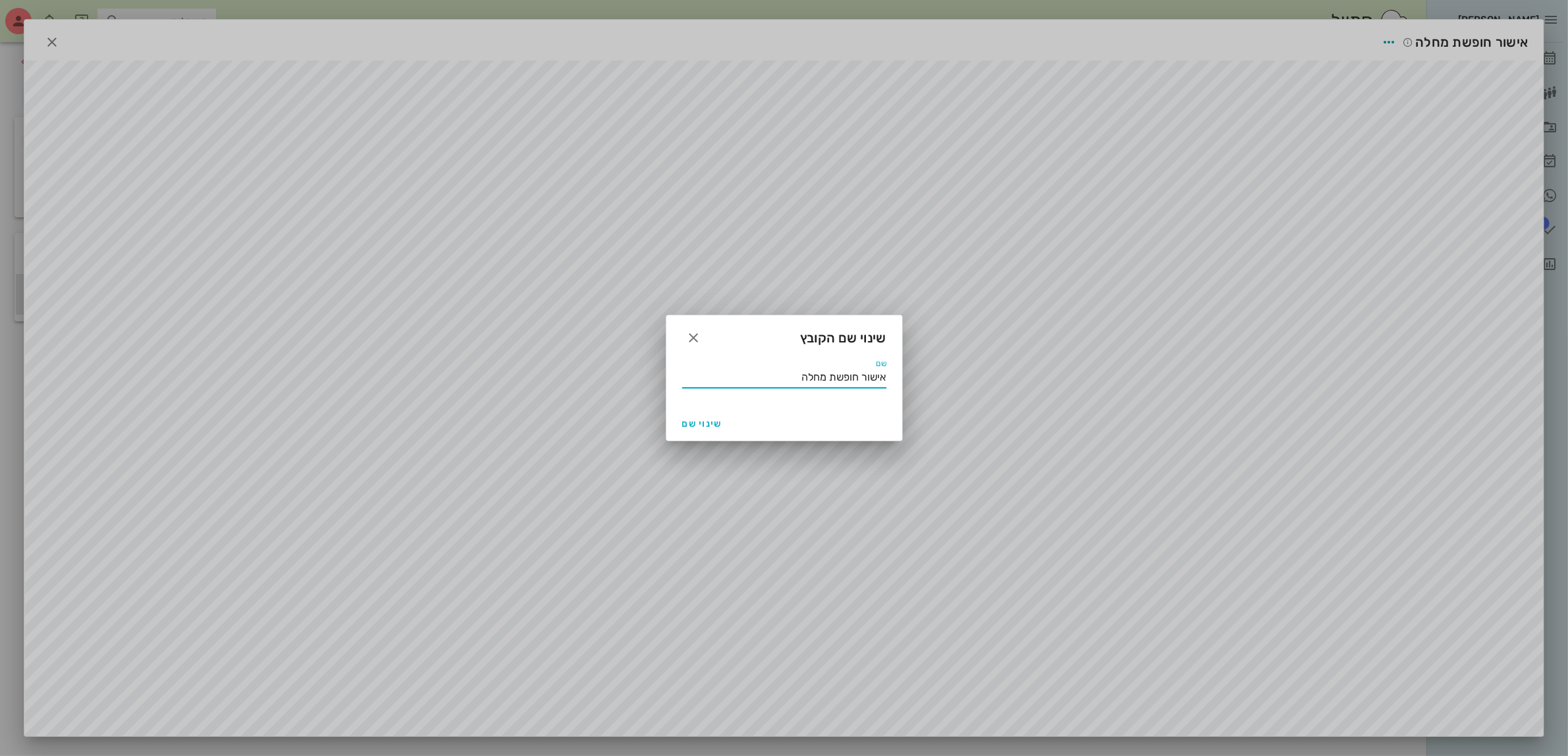
click at [771, 376] on input "אישור חופשת מחלה" at bounding box center [786, 377] width 201 height 21
type input "אישור חופשת מחלהםם"
click at [695, 337] on icon "button" at bounding box center [694, 337] width 16 height 16
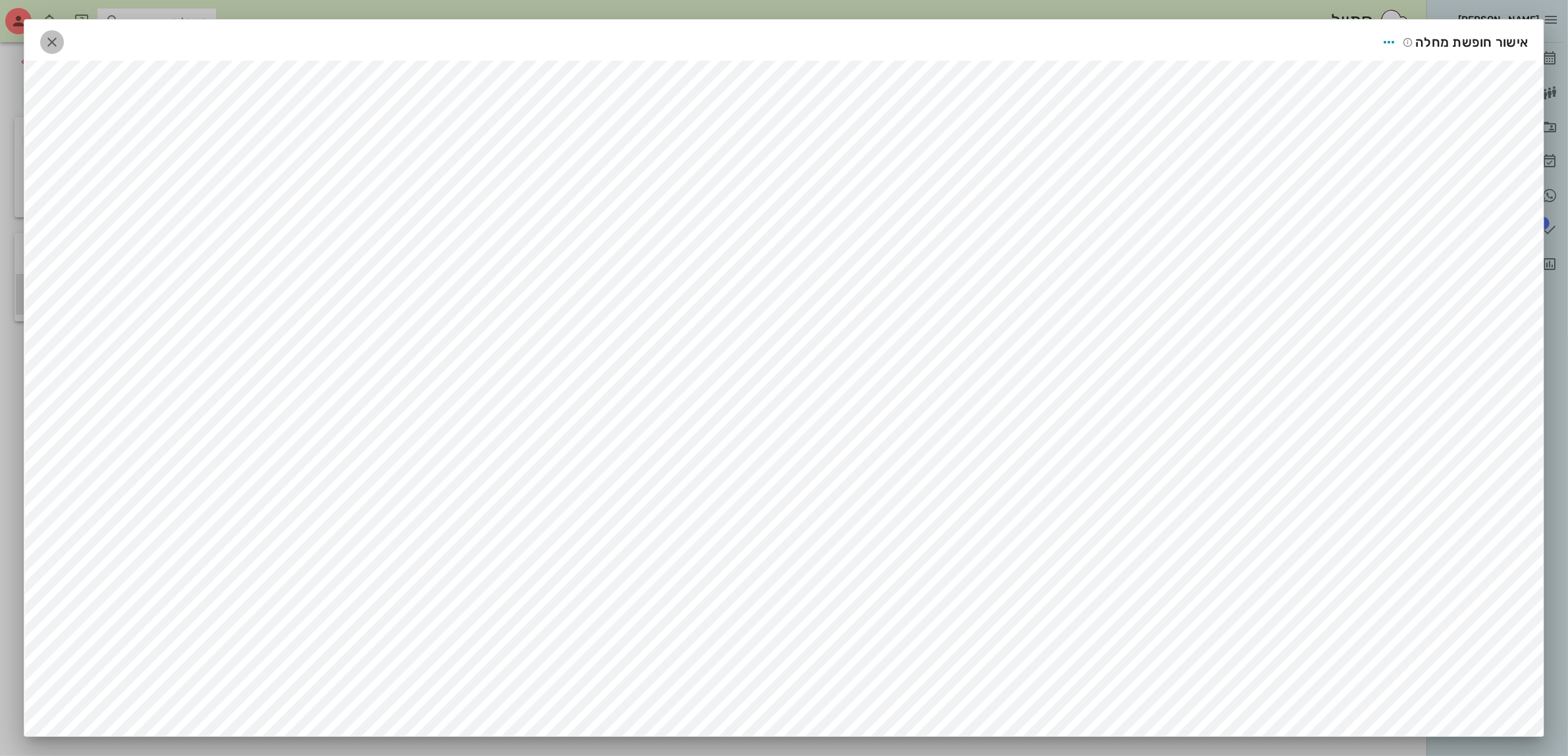
click at [60, 43] on icon "button" at bounding box center [52, 42] width 16 height 16
